Goal: Information Seeking & Learning: Find specific page/section

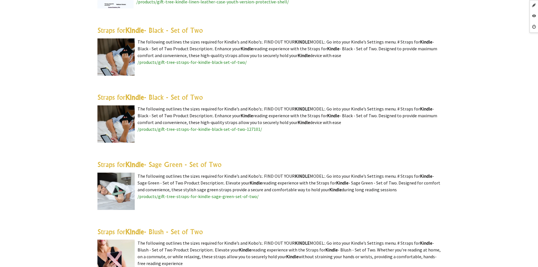
scroll to position [282, 0]
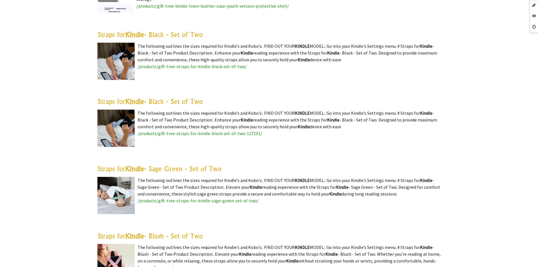
drag, startPoint x: 213, startPoint y: 103, endPoint x: 93, endPoint y: 104, distance: 120.0
